Goal: Task Accomplishment & Management: Manage account settings

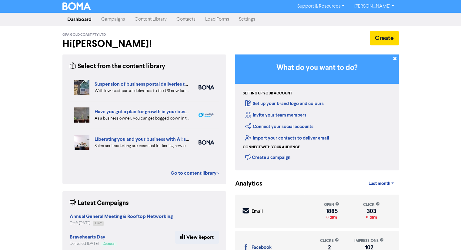
click at [116, 21] on link "Campaigns" at bounding box center [112, 19] width 33 height 12
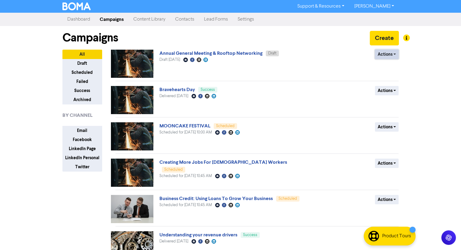
click at [394, 57] on button "Actions" at bounding box center [387, 54] width 24 height 9
click at [397, 85] on button "Rename" at bounding box center [399, 87] width 48 height 10
click at [388, 57] on button "Actions" at bounding box center [387, 54] width 24 height 9
click at [399, 89] on button "Rename" at bounding box center [399, 87] width 48 height 10
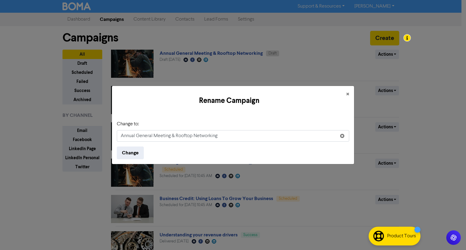
click at [194, 138] on input "Annual General Meeting & Rooftop Networking" at bounding box center [233, 136] width 232 height 12
type input "ROOFTOP NETWORKING & ANNUAL GENERAL MEETING"
click at [133, 153] on button "Change" at bounding box center [130, 153] width 27 height 13
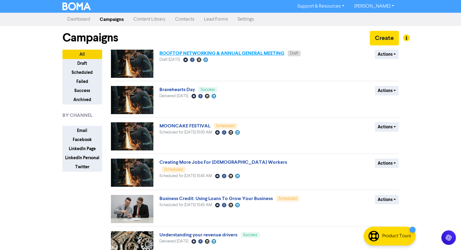
click at [263, 55] on link "ROOFTOP NETWORKING & ANNUAL GENERAL MEETING" at bounding box center [221, 53] width 125 height 6
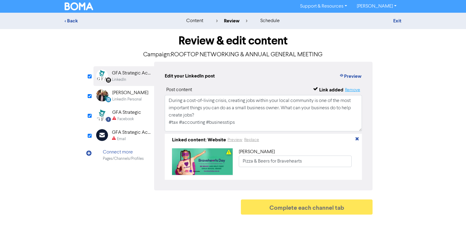
click at [353, 90] on button "Remove" at bounding box center [352, 89] width 16 height 7
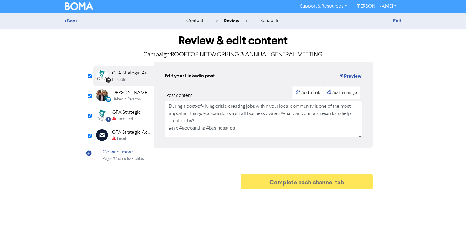
click at [142, 95] on div "LinkedIn Personal Created with Sketch. [PERSON_NAME] LinkedIn Personal" at bounding box center [123, 96] width 61 height 20
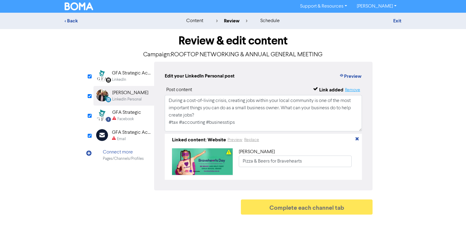
click at [356, 90] on button "Remove" at bounding box center [352, 89] width 16 height 7
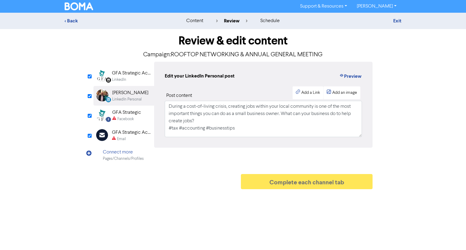
click at [134, 117] on div "Facebook" at bounding box center [126, 119] width 29 height 6
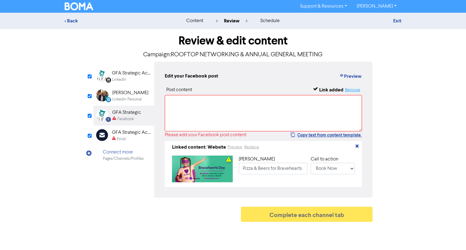
click at [353, 90] on button "Remove" at bounding box center [352, 89] width 16 height 7
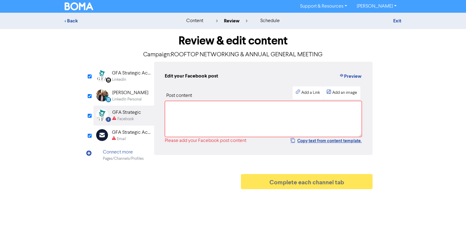
click at [122, 135] on div "GFA Strategic Accountants" at bounding box center [131, 132] width 39 height 7
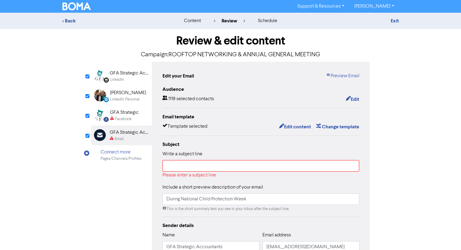
click at [129, 78] on div "LinkedIn" at bounding box center [129, 80] width 39 height 6
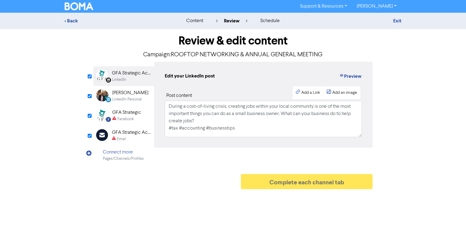
click at [279, 138] on div "Edit your LinkedIn post Preview Post content Add a Link Add an image During a c…" at bounding box center [263, 105] width 218 height 86
click at [259, 130] on textarea "During a cost-of-living crisis, creating jobs within your local community is on…" at bounding box center [263, 119] width 197 height 36
click at [260, 130] on textarea "During a cost-of-living crisis, creating jobs within your local community is on…" at bounding box center [263, 119] width 197 height 36
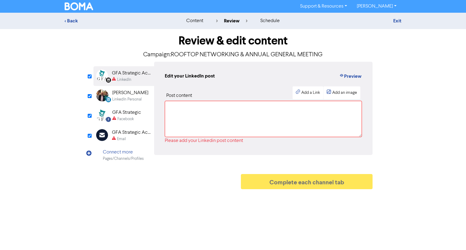
click at [132, 97] on div "LinkedIn Personal" at bounding box center [126, 100] width 29 height 6
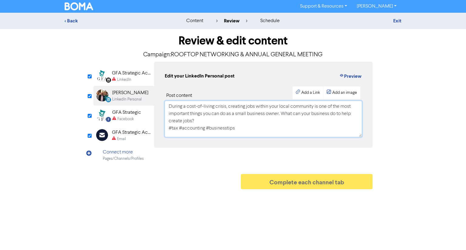
click at [250, 125] on textarea "During a cost-of-living crisis, creating jobs within your local community is on…" at bounding box center [263, 119] width 197 height 36
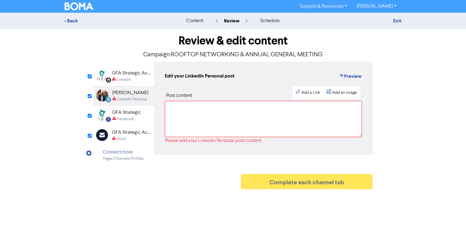
click at [130, 119] on div "Facebook" at bounding box center [125, 119] width 16 height 6
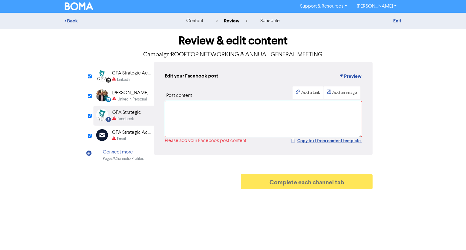
click at [128, 135] on div "GFA Strategic Accountants" at bounding box center [131, 132] width 39 height 7
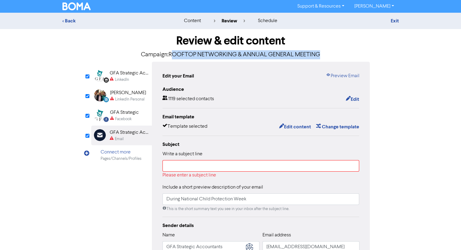
drag, startPoint x: 171, startPoint y: 53, endPoint x: 338, endPoint y: 56, distance: 167.3
click at [338, 56] on p "Campaign: ROOFTOP NETWORKING & ANNUAL GENERAL MEETING" at bounding box center [230, 54] width 279 height 9
copy p "OOFTOP NETWORKING & ANNUAL GENERAL MEETING"
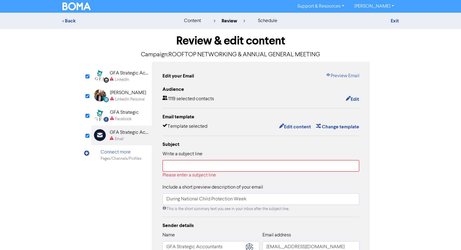
click at [175, 48] on h1 "Review & edit content" at bounding box center [230, 41] width 279 height 14
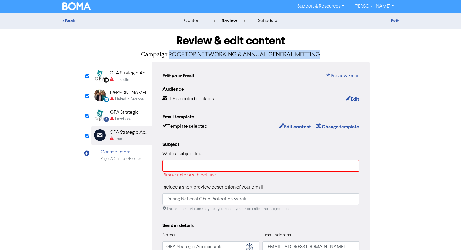
drag, startPoint x: 169, startPoint y: 56, endPoint x: 327, endPoint y: 56, distance: 157.9
click at [327, 56] on p "Campaign: ROOFTOP NETWORKING & ANNUAL GENERAL MEETING" at bounding box center [230, 54] width 279 height 9
copy p "ROOFTOP NETWORKING & ANNUAL GENERAL MEETING"
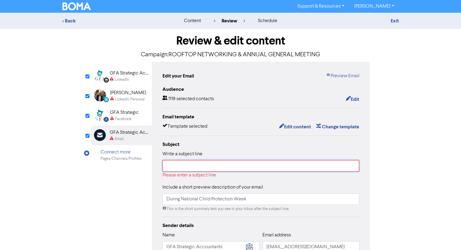
click at [193, 169] on input "text" at bounding box center [260, 166] width 197 height 12
paste input "ROOFTOP NETWORKING & ANNUAL GENERAL MEETING"
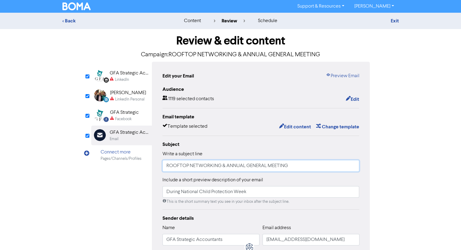
click at [167, 168] on input "ROOFTOP NETWORKING & ANNUAL GENERAL MEETING" at bounding box center [260, 166] width 197 height 12
type input "ROOFTOP NETWORKING & ANNUAL GENERAL MEETING"
click at [251, 194] on input "During National Child Protection Week" at bounding box center [260, 192] width 197 height 12
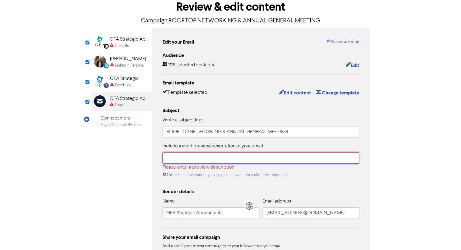
scroll to position [81, 0]
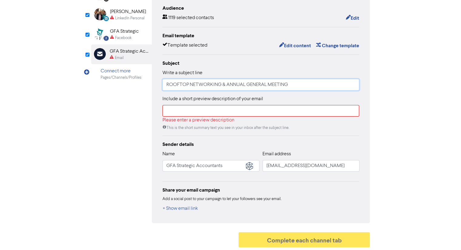
click at [216, 88] on input "ROOFTOP NETWORKING & ANNUAL GENERAL MEETING" at bounding box center [260, 85] width 197 height 12
click at [219, 110] on input "text" at bounding box center [260, 111] width 197 height 12
paste input "ROOFTOP NETWORKING & ANNUAL GENERAL MEETING"
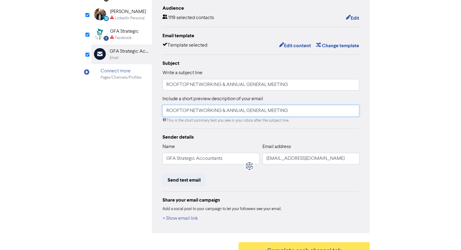
type input "ROOFTOP NETWORKING & ANNUAL GENERAL MEETING"
click at [399, 152] on div "Review & edit content Campaign: ROOFTOP NETWORKING & ANNUAL GENERAL MEETING Lin…" at bounding box center [231, 104] width 346 height 313
click at [303, 43] on button "Edit content" at bounding box center [295, 46] width 32 height 8
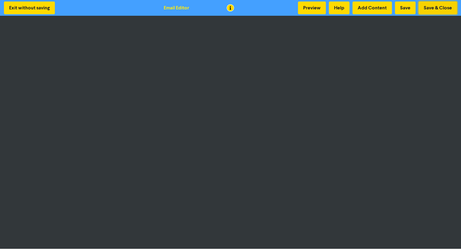
click at [438, 5] on button "Save & Close" at bounding box center [438, 8] width 38 height 13
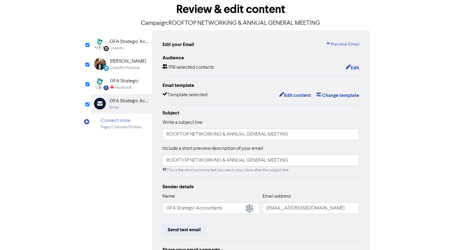
scroll to position [30, 0]
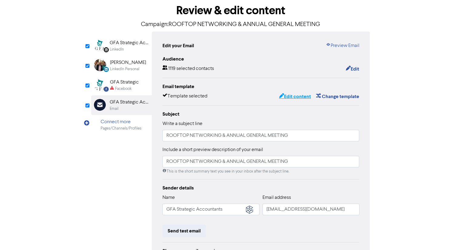
click at [296, 98] on button "Edit content" at bounding box center [295, 97] width 32 height 8
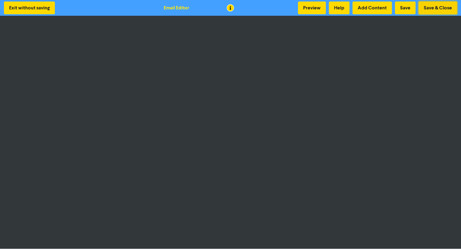
click at [424, 8] on button "Save & Close" at bounding box center [438, 8] width 38 height 13
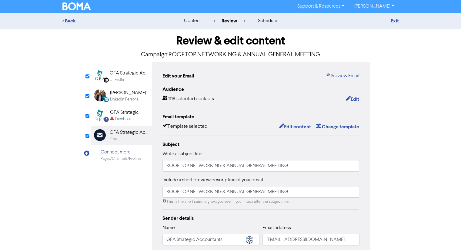
click at [80, 6] on img at bounding box center [76, 6] width 28 height 8
